Goal: Information Seeking & Learning: Learn about a topic

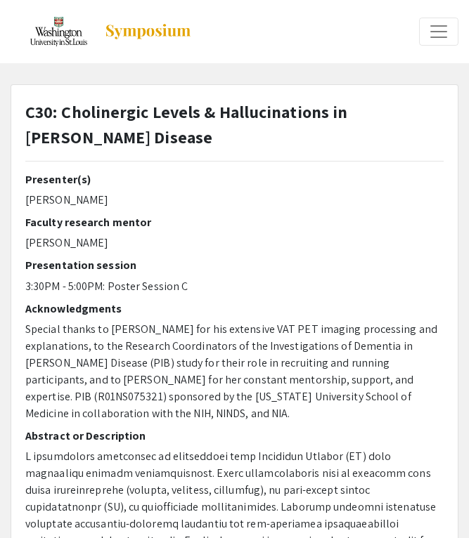
select select "custom"
type input "0"
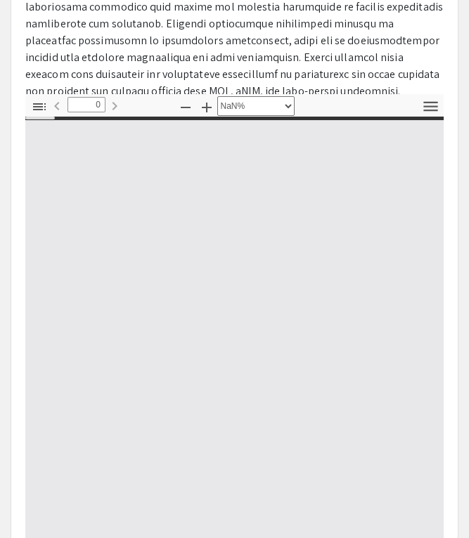
select select "auto"
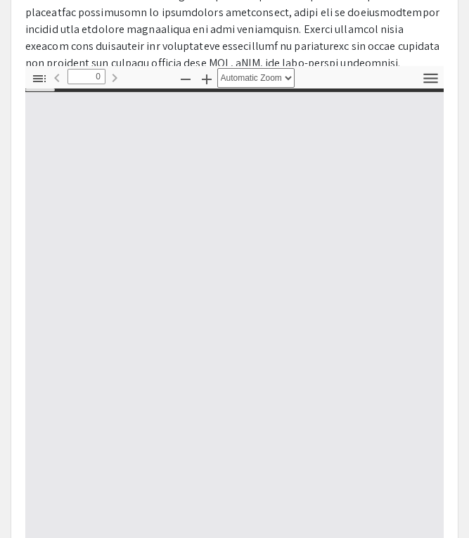
type input "1"
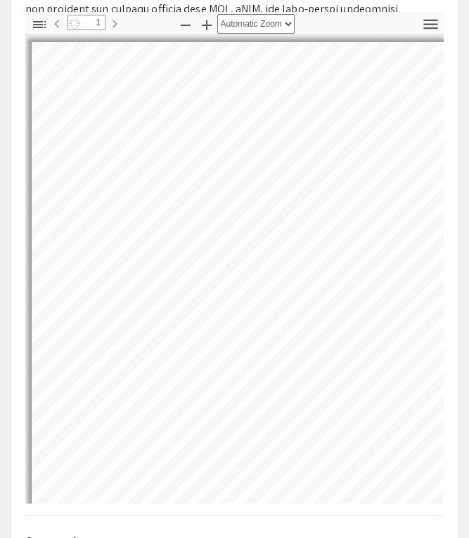
scroll to position [658, 0]
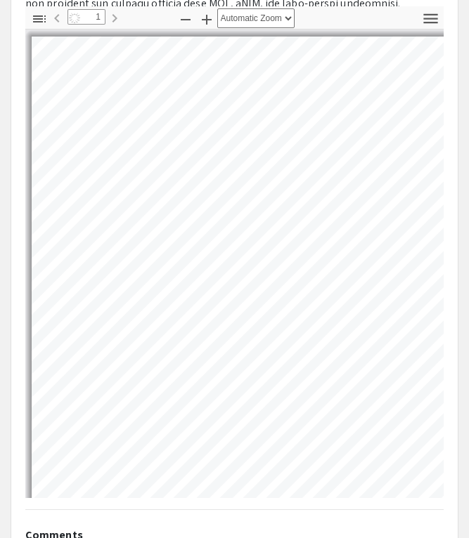
select select "auto"
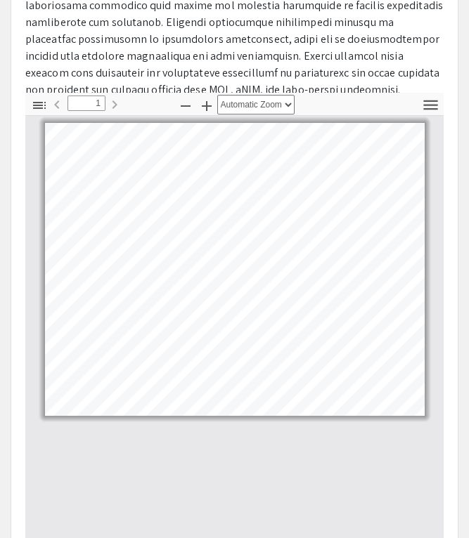
scroll to position [570, 0]
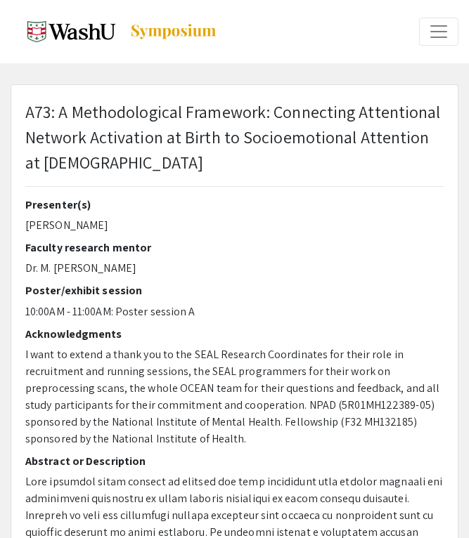
select select "custom"
type input "0"
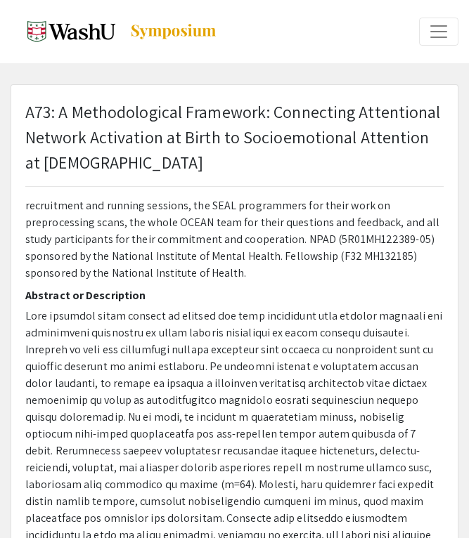
select select "auto"
type input "1"
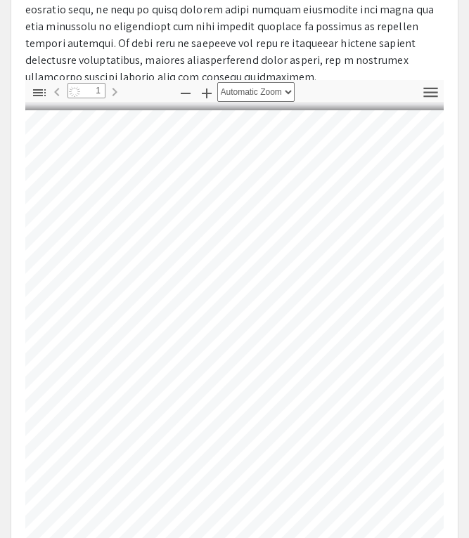
scroll to position [0, 244]
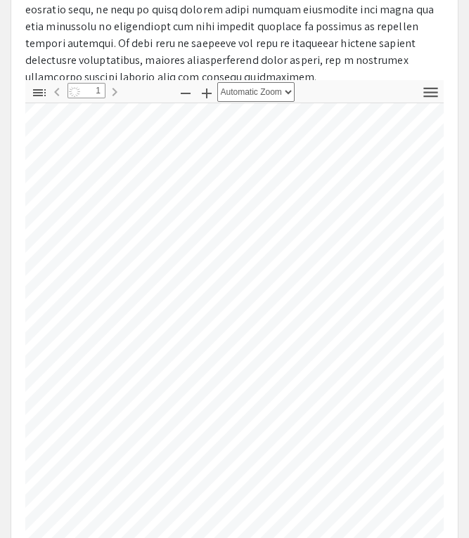
select select "auto"
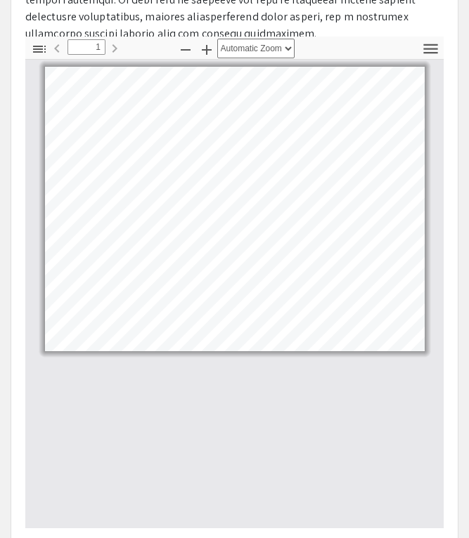
scroll to position [654, 0]
